Goal: Navigation & Orientation: Find specific page/section

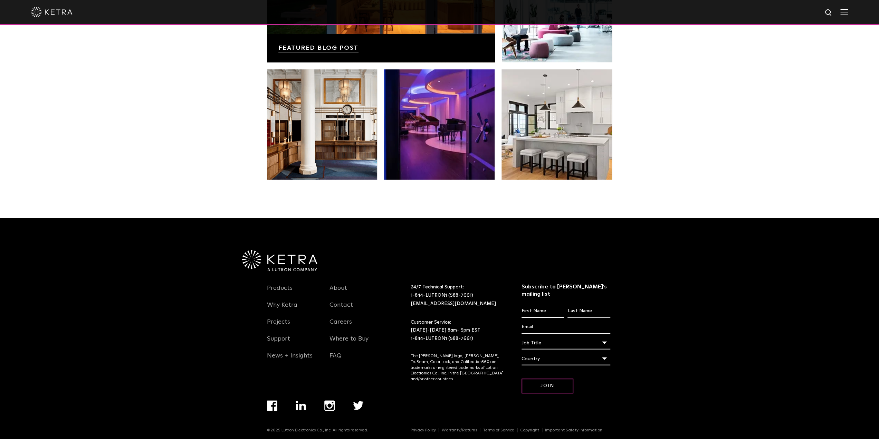
scroll to position [1452, 0]
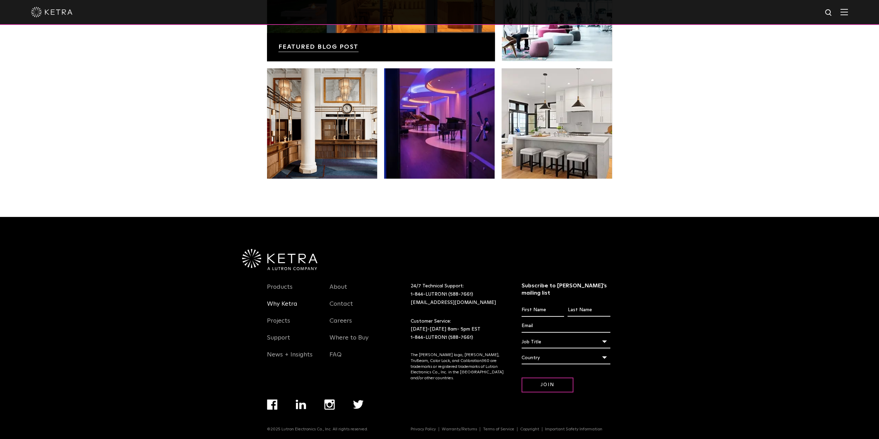
click at [281, 305] on link "Why Ketra" at bounding box center [282, 308] width 30 height 16
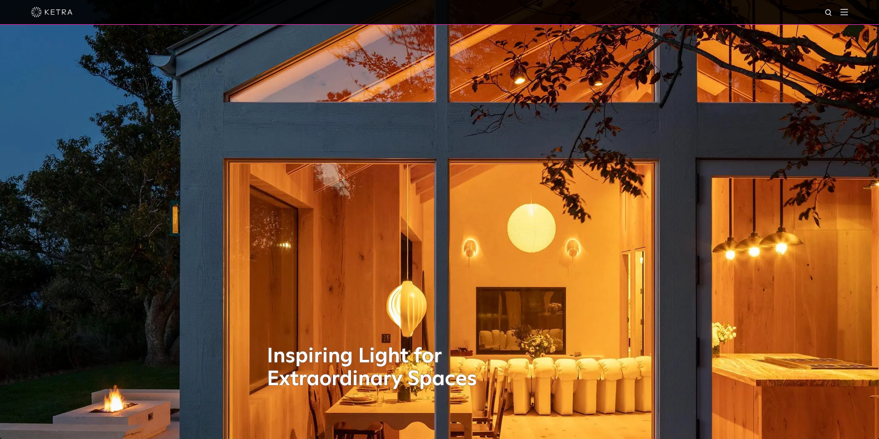
click at [848, 13] on img at bounding box center [845, 12] width 8 height 7
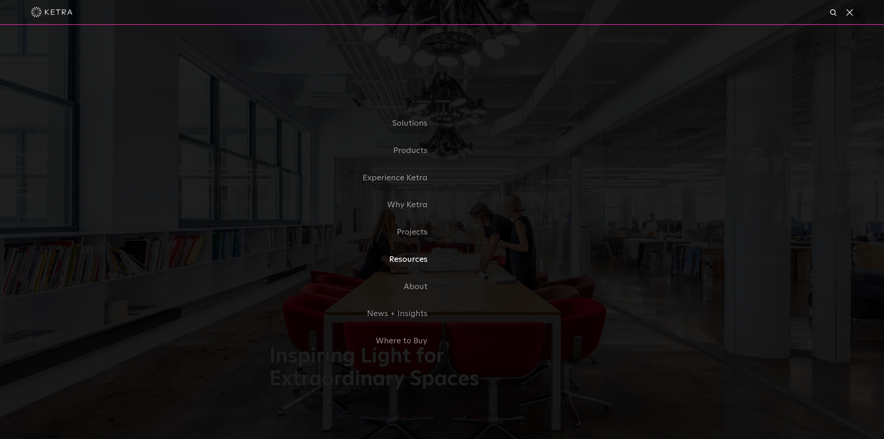
click at [408, 263] on link "Resources" at bounding box center [355, 259] width 173 height 27
